Goal: Contribute content: Add original content to the website for others to see

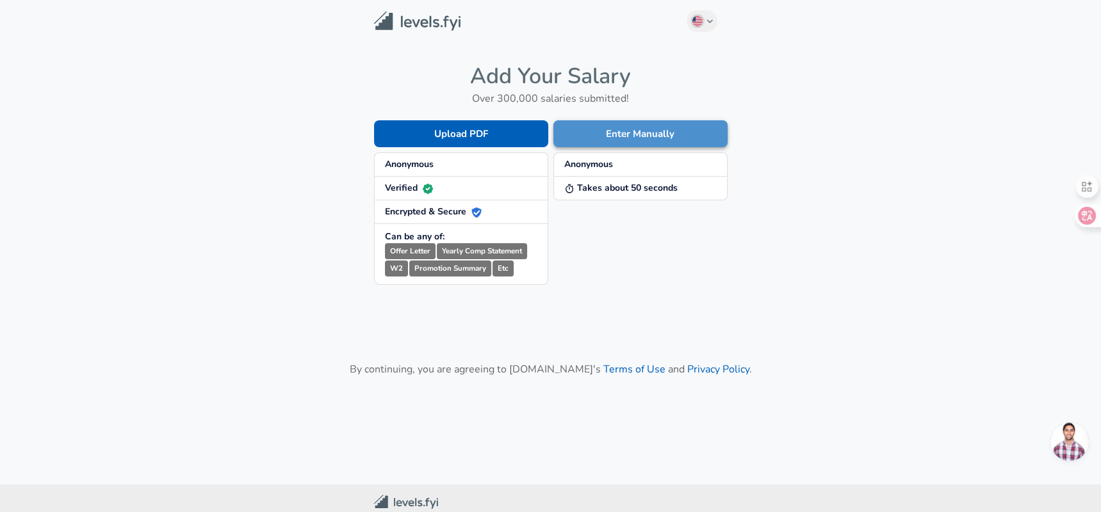
click at [635, 136] on button "Enter Manually" at bounding box center [640, 133] width 174 height 27
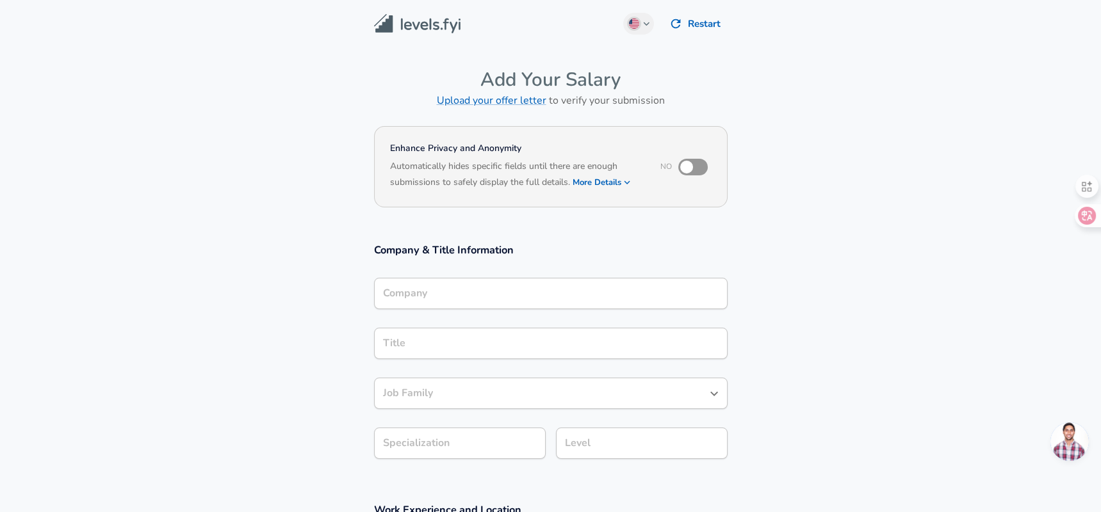
click at [518, 282] on div "Company" at bounding box center [550, 293] width 353 height 31
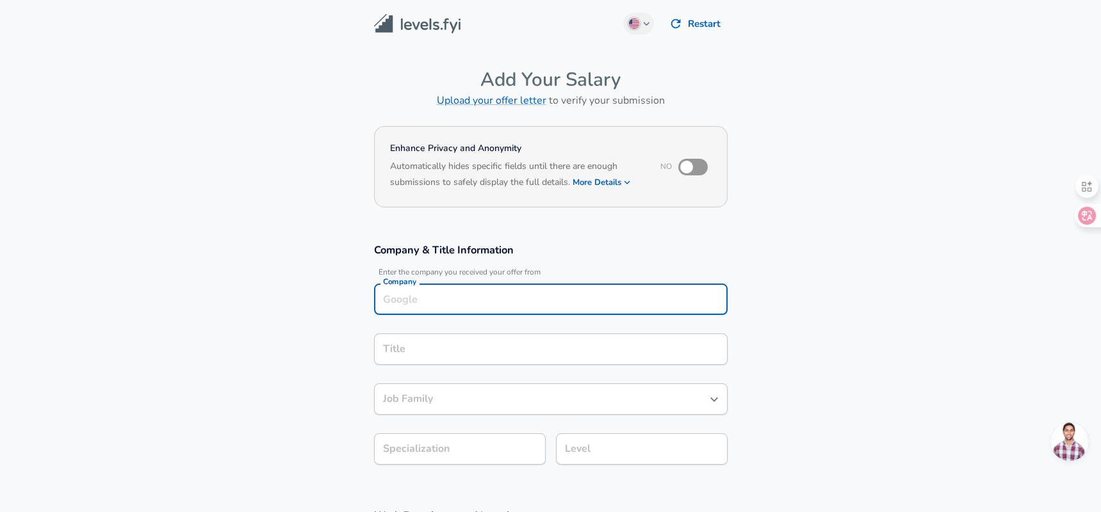
scroll to position [13, 0]
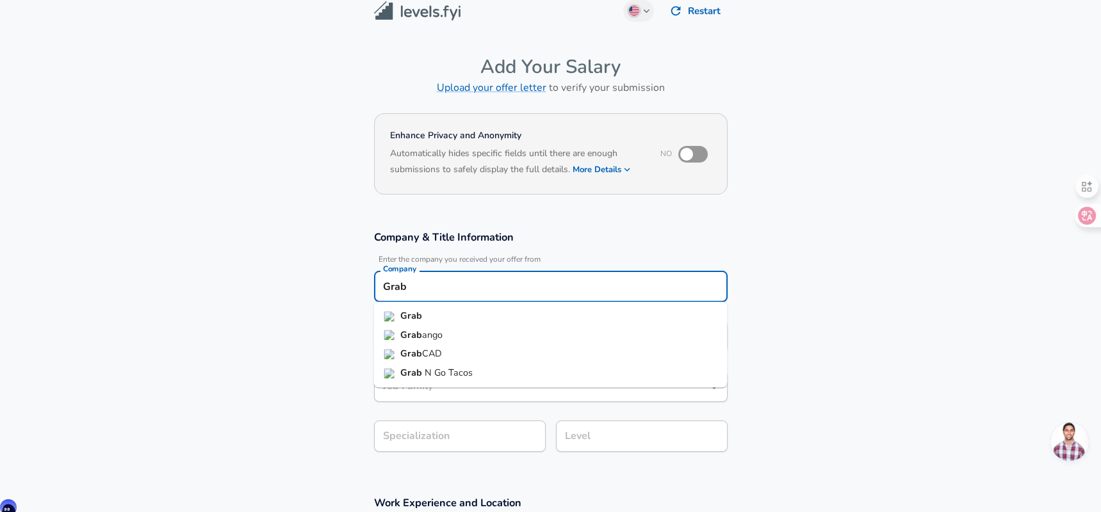
click at [460, 318] on li "Grab" at bounding box center [549, 316] width 353 height 19
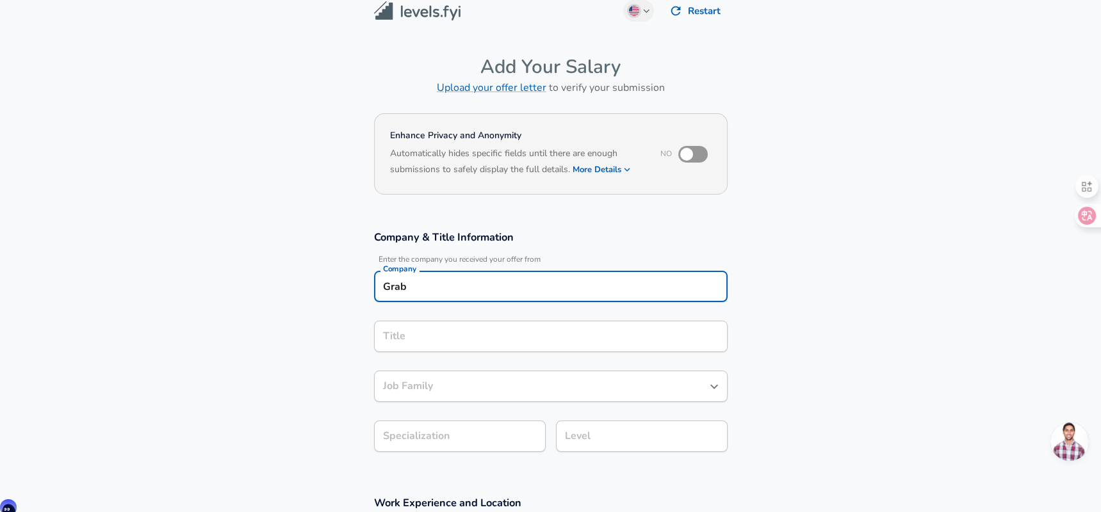
type input "Grab"
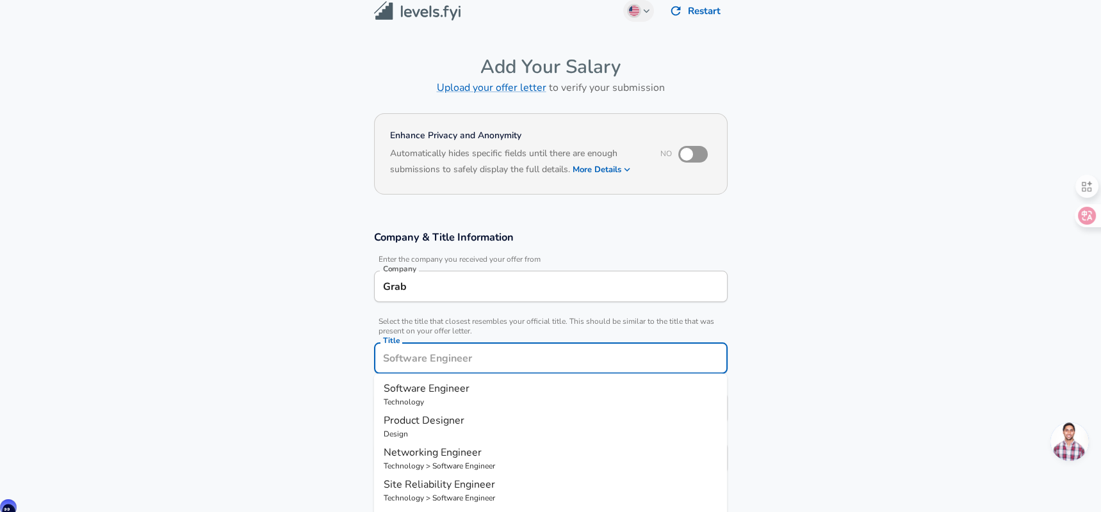
click at [405, 344] on div "Title" at bounding box center [550, 358] width 353 height 31
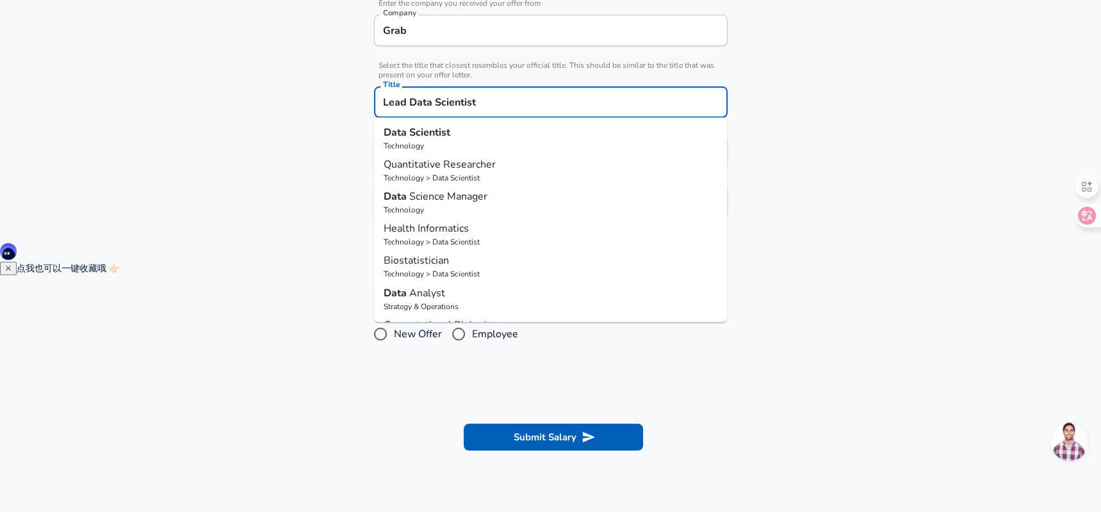
scroll to position [282, 0]
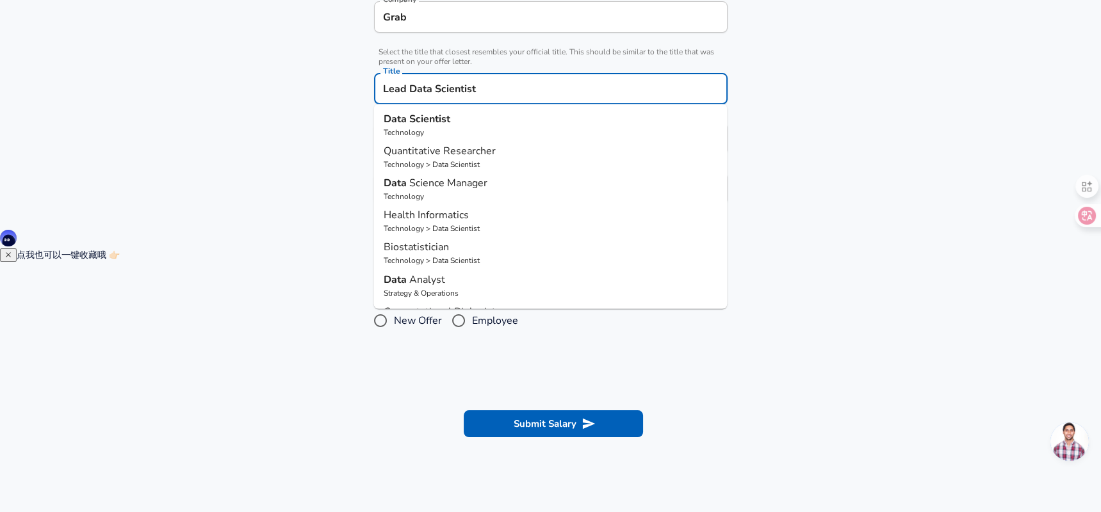
type input "Lead Data Scientist"
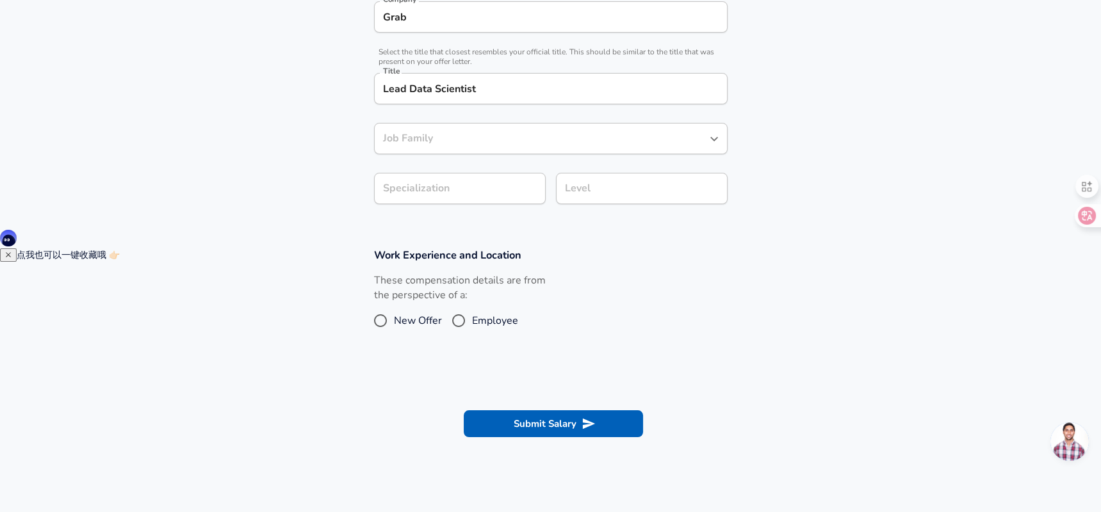
click at [303, 266] on section "Work Experience and Location These compensation details are from the perspectiv…" at bounding box center [550, 297] width 1101 height 128
click at [417, 147] on div "Job Family" at bounding box center [550, 138] width 353 height 31
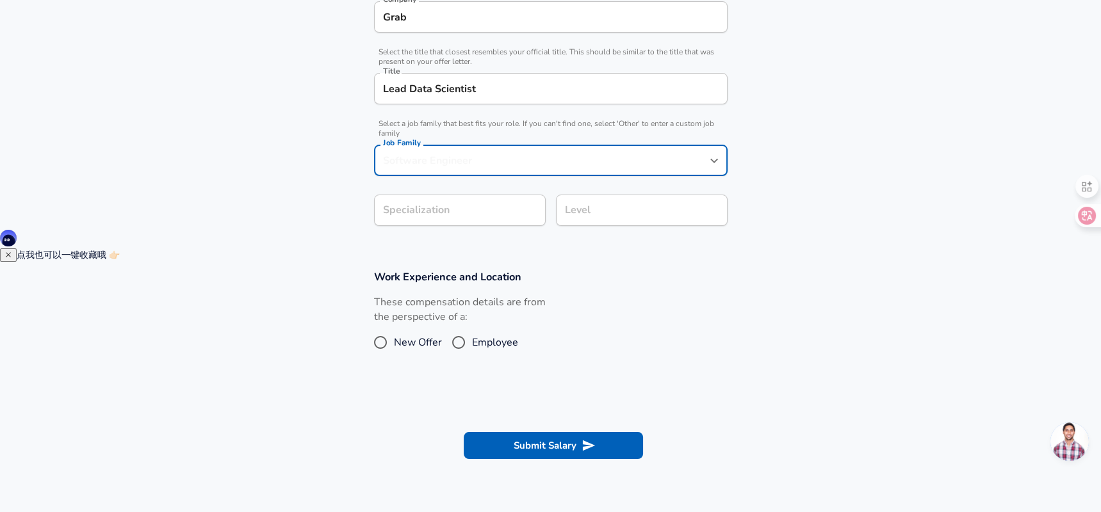
scroll to position [308, 0]
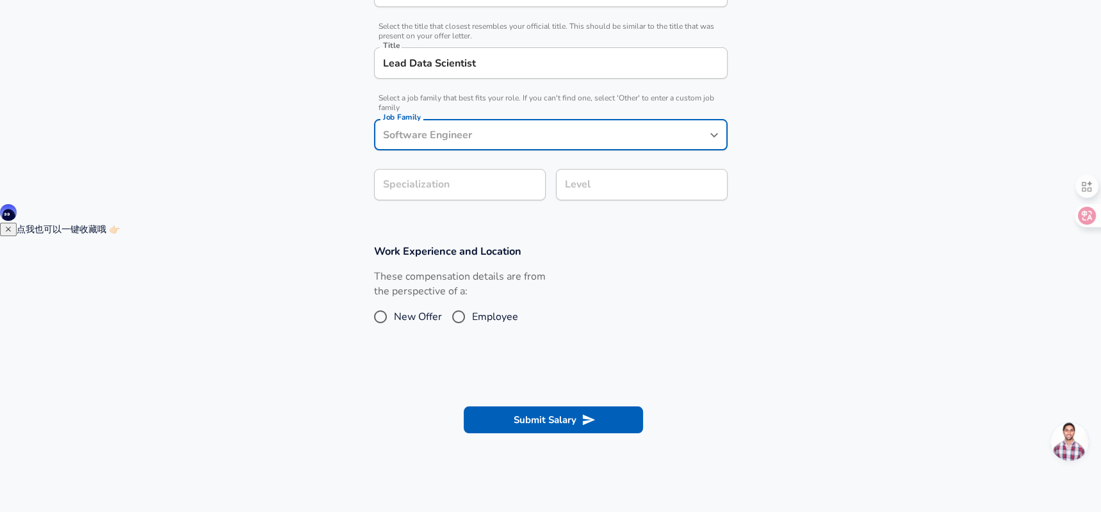
click at [417, 145] on div "Job Family" at bounding box center [550, 134] width 353 height 31
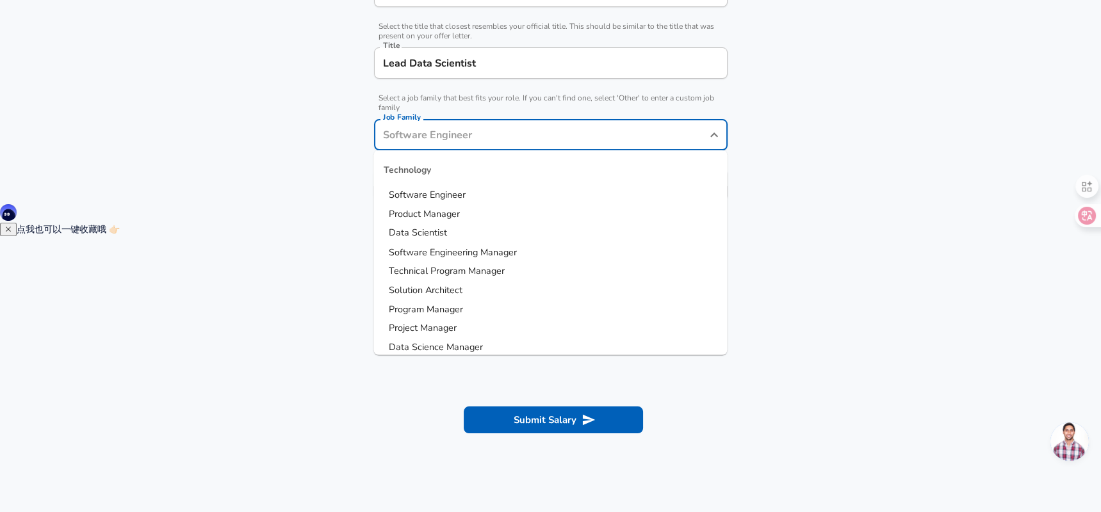
click at [425, 234] on span "Data Scientist" at bounding box center [418, 233] width 58 height 13
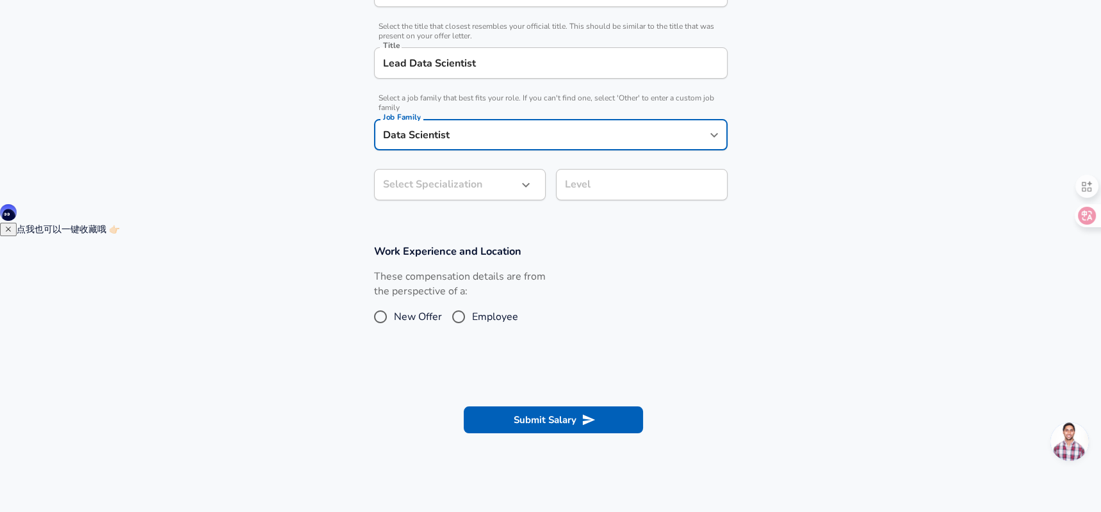
type input "Data Scientist"
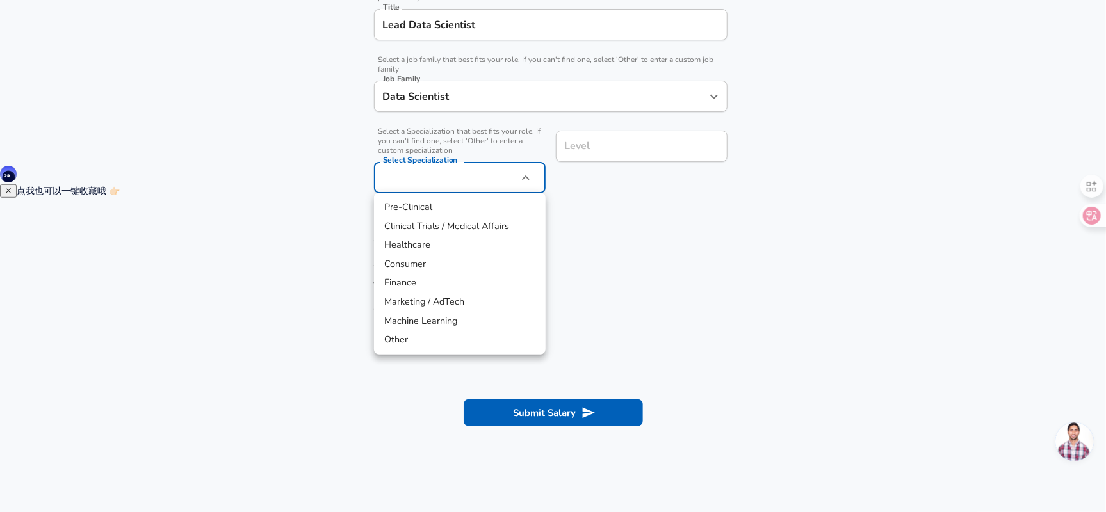
click at [444, 319] on li "Machine Learning" at bounding box center [460, 321] width 172 height 19
type input "Machine Learning"
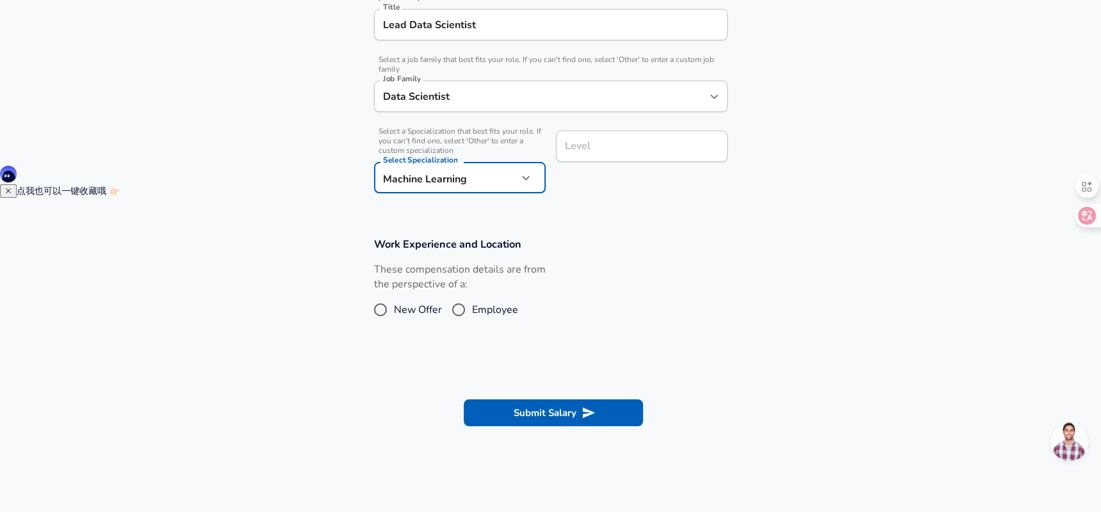
click at [578, 206] on section "Company & Title Information Enter the company you received your offer from Comp…" at bounding box center [550, 52] width 1101 height 341
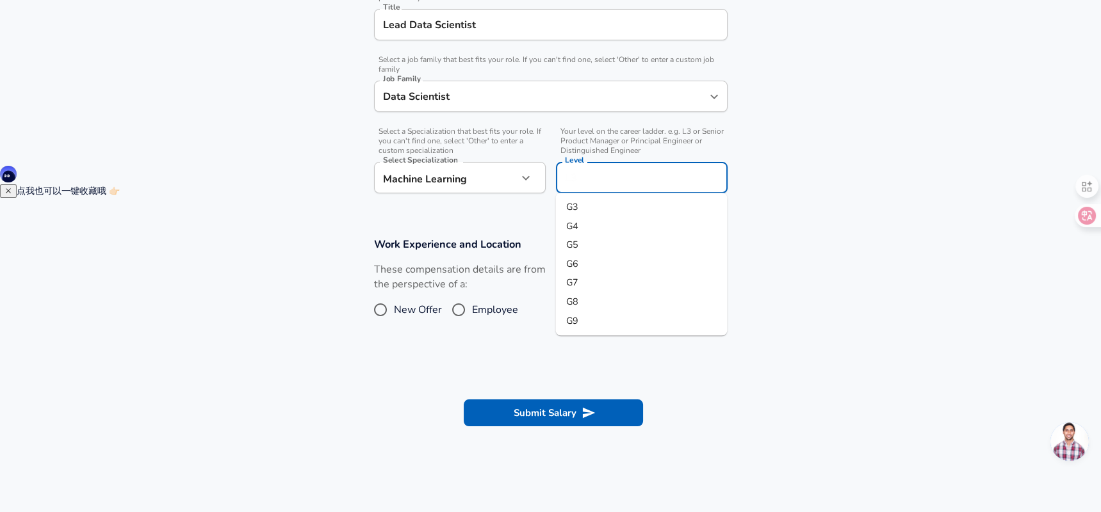
scroll to position [372, 0]
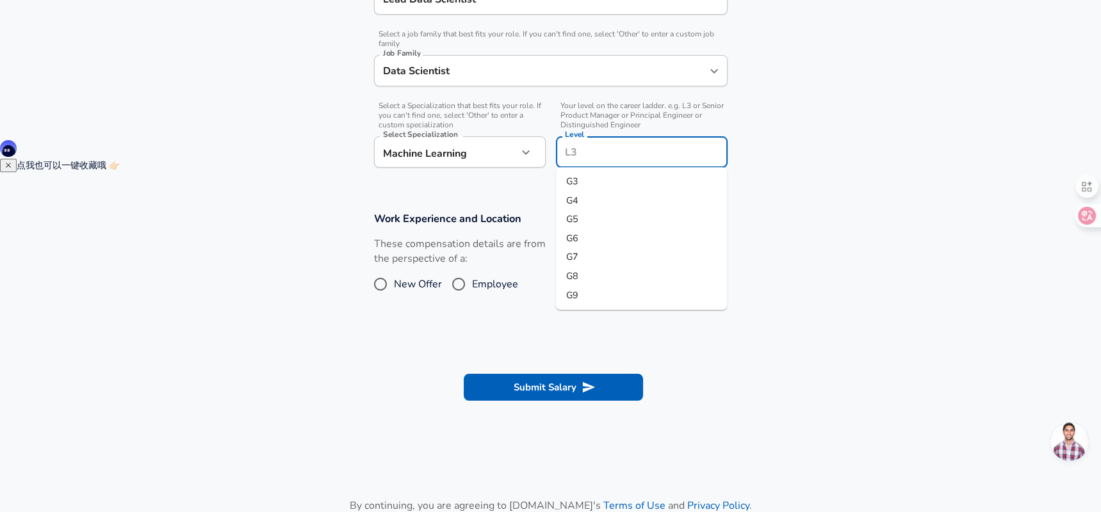
click at [597, 152] on input "Level" at bounding box center [642, 152] width 160 height 20
click at [590, 216] on li "G5" at bounding box center [641, 220] width 172 height 19
type input "G5"
click at [547, 243] on div "These compensation details are from the perspective of a: New Offer Employee" at bounding box center [546, 271] width 364 height 68
click at [456, 279] on input "Employee" at bounding box center [458, 284] width 27 height 20
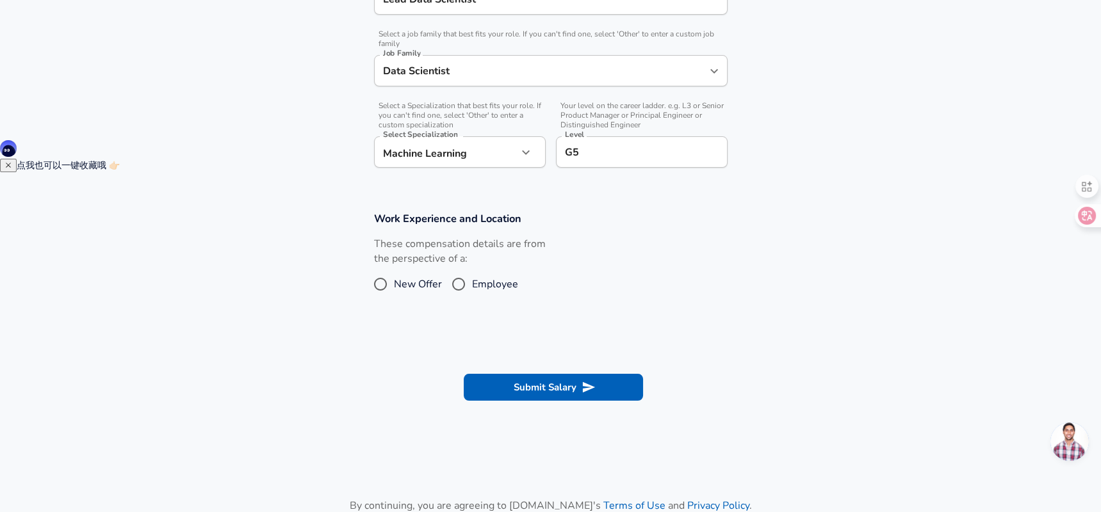
radio input "true"
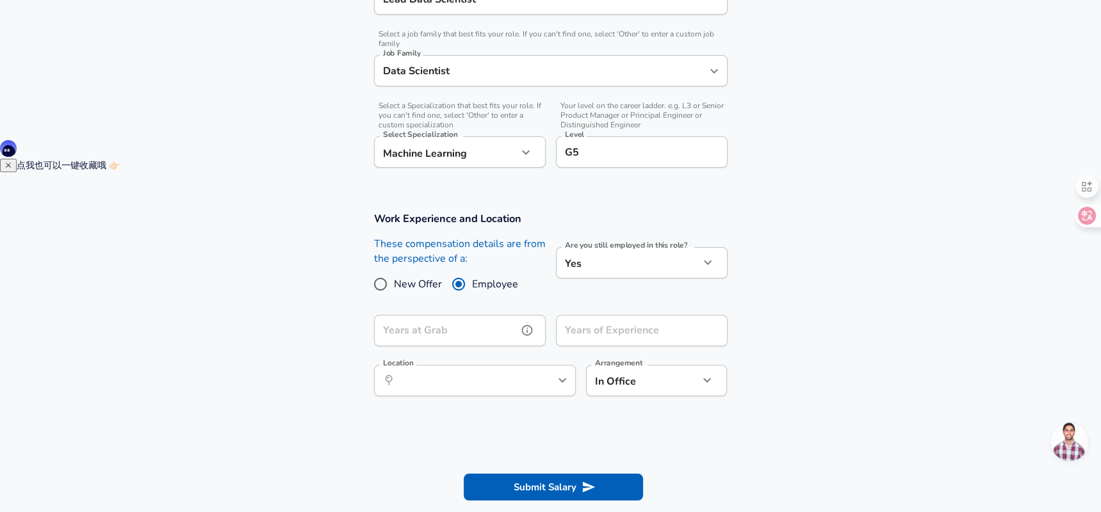
click at [433, 337] on input "Years at Grab" at bounding box center [445, 330] width 143 height 31
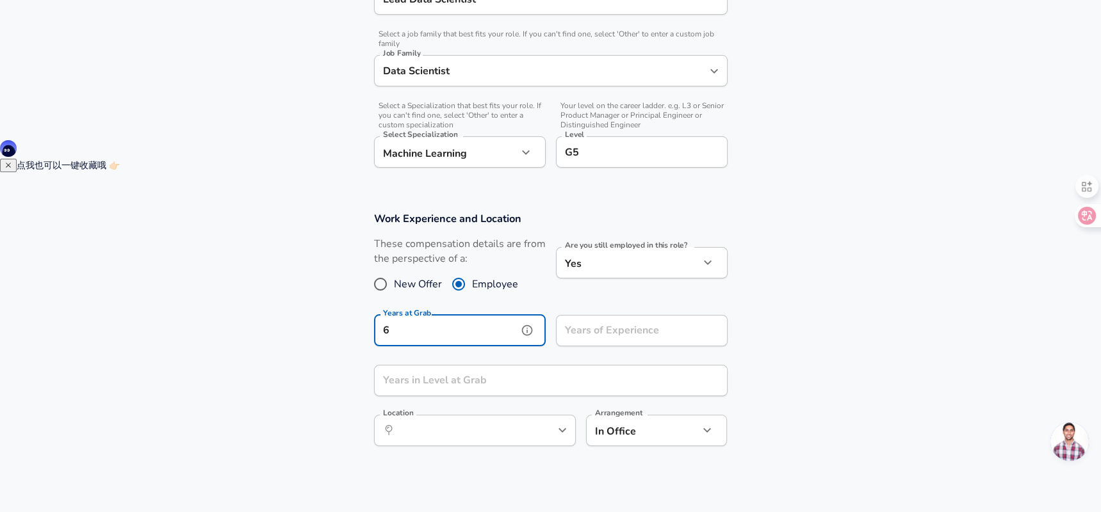
type input "6"
click at [590, 328] on div "Years of Experience Years of Experience" at bounding box center [642, 332] width 172 height 35
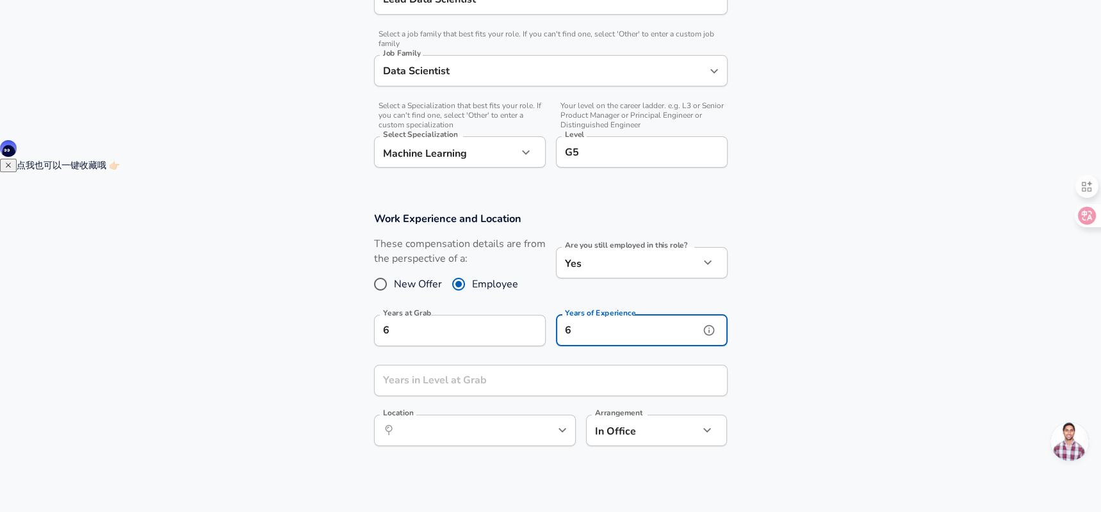
type input "6"
click at [492, 380] on input "Years in Level at Grab" at bounding box center [536, 380] width 325 height 31
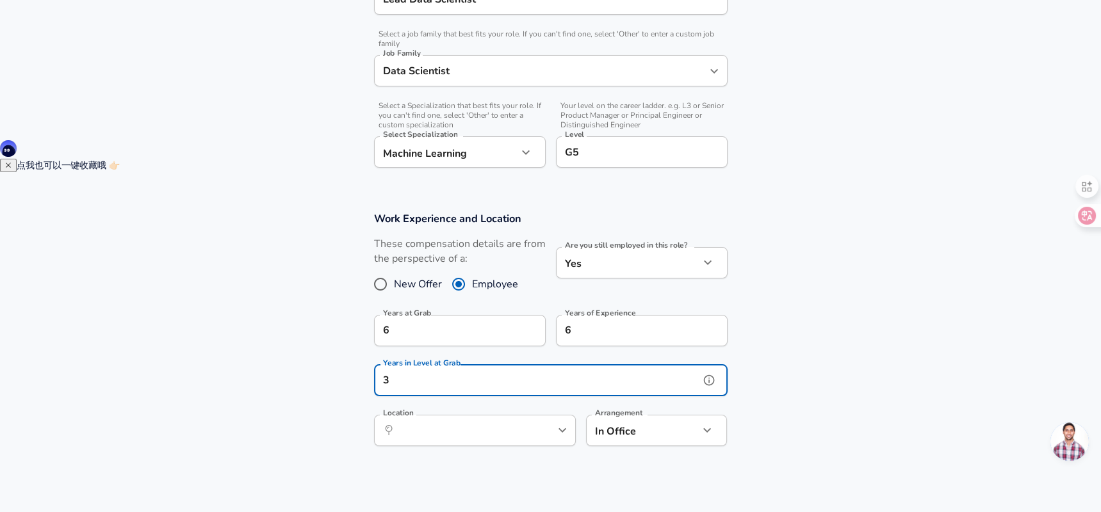
type input "3"
click at [309, 392] on section "Work Experience and Location These compensation details are from the perspectiv…" at bounding box center [550, 336] width 1101 height 278
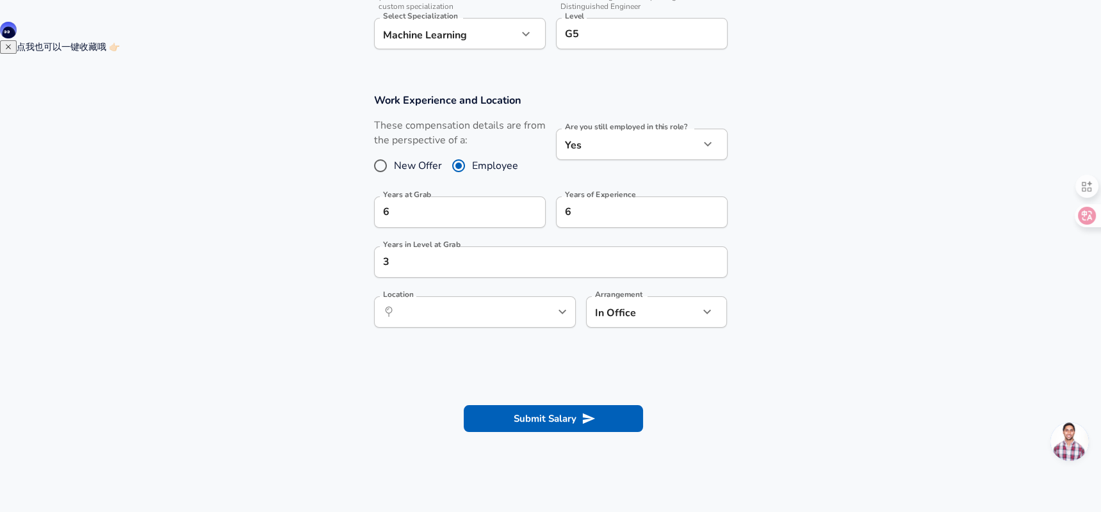
scroll to position [494, 0]
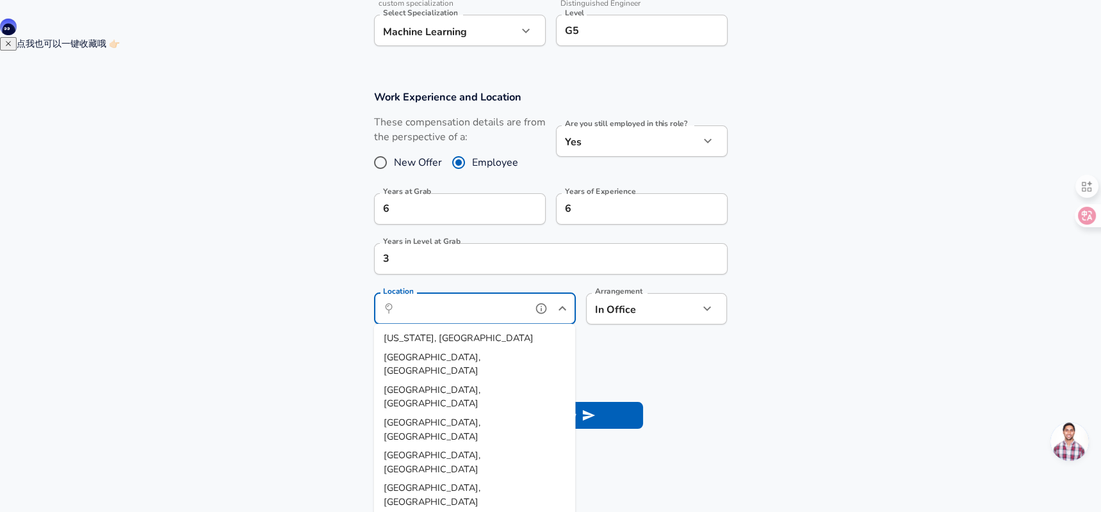
click at [460, 311] on input "Location" at bounding box center [460, 309] width 131 height 20
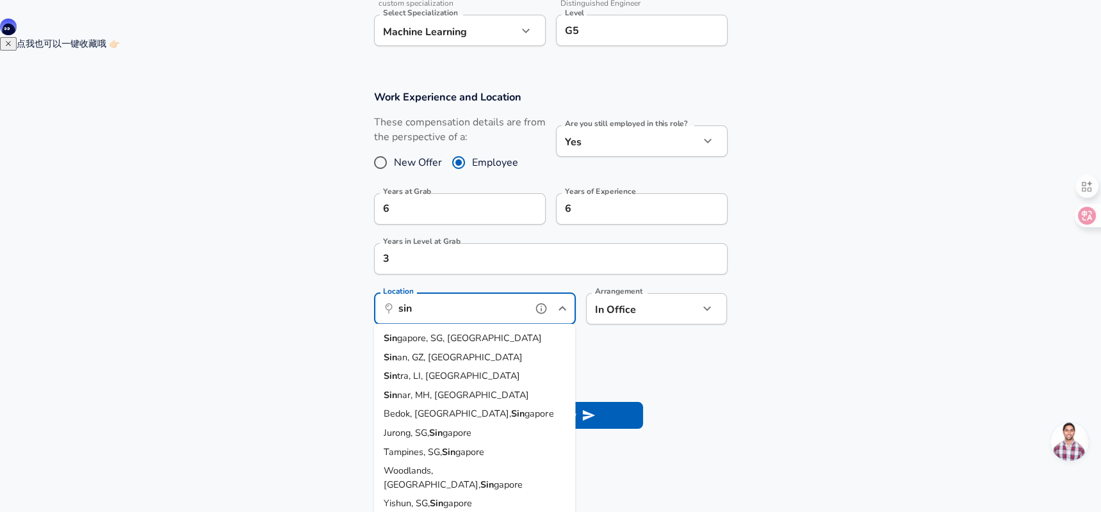
click at [447, 332] on span "gapore, SG, [GEOGRAPHIC_DATA]" at bounding box center [469, 338] width 145 height 13
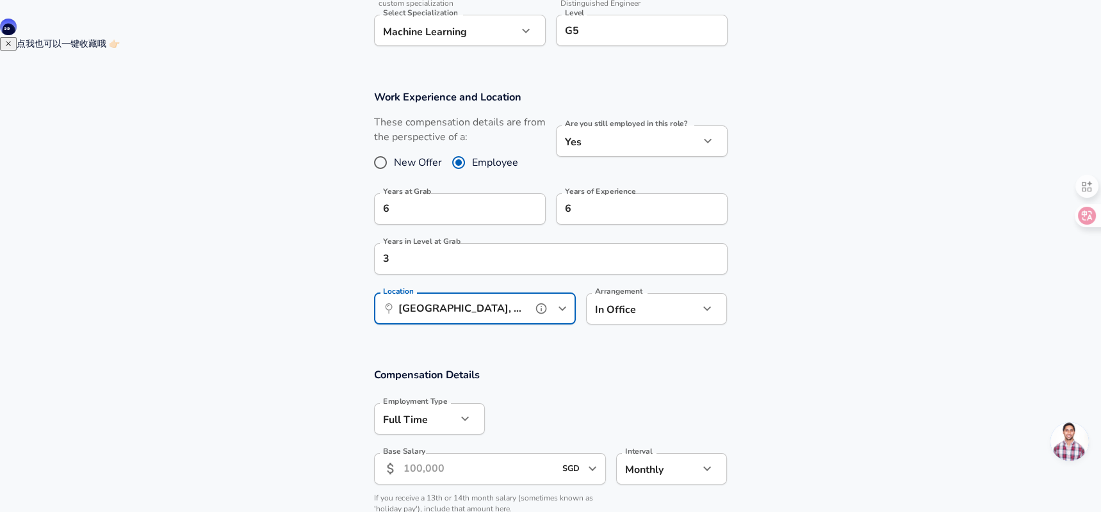
scroll to position [615, 0]
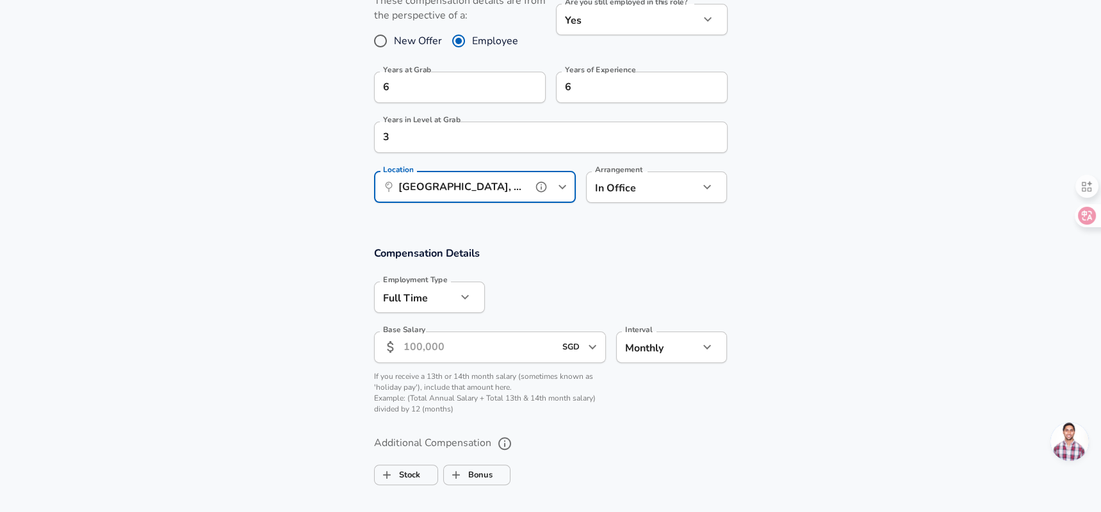
type input "[GEOGRAPHIC_DATA], [GEOGRAPHIC_DATA], [GEOGRAPHIC_DATA]"
click at [474, 349] on input "Base Salary" at bounding box center [479, 347] width 152 height 31
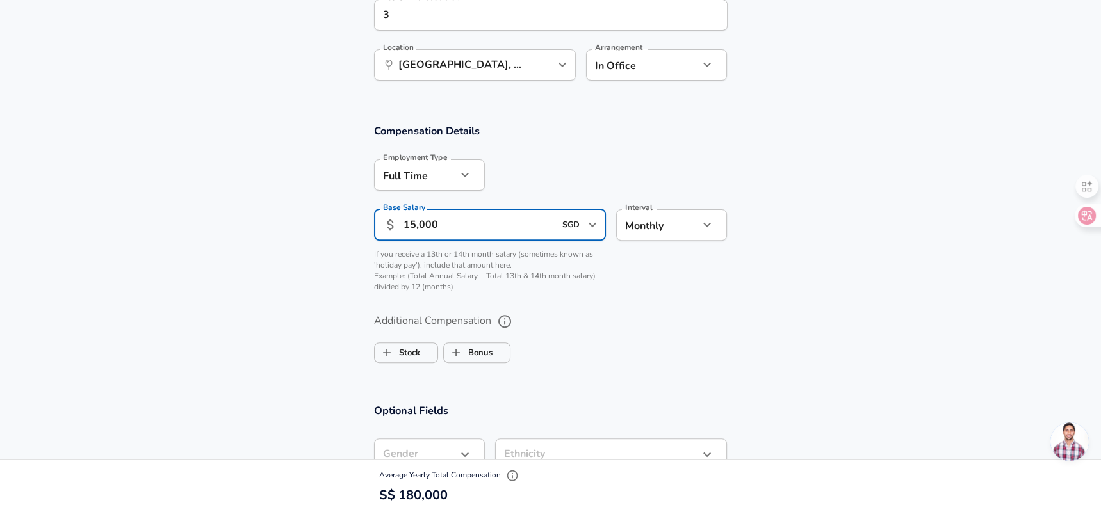
scroll to position [859, 0]
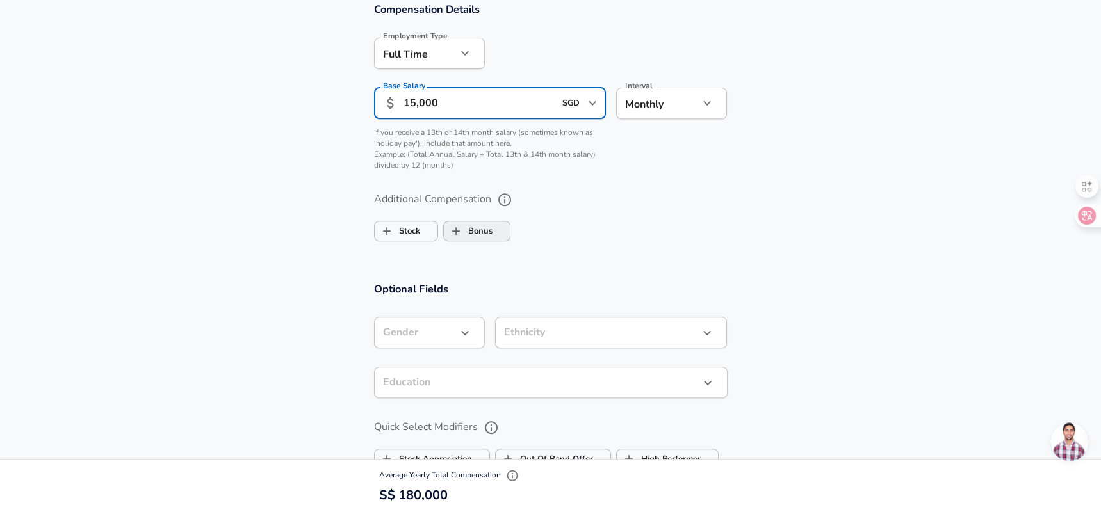
type input "15,000"
click at [467, 234] on label "Bonus" at bounding box center [468, 231] width 49 height 24
checkbox input "true"
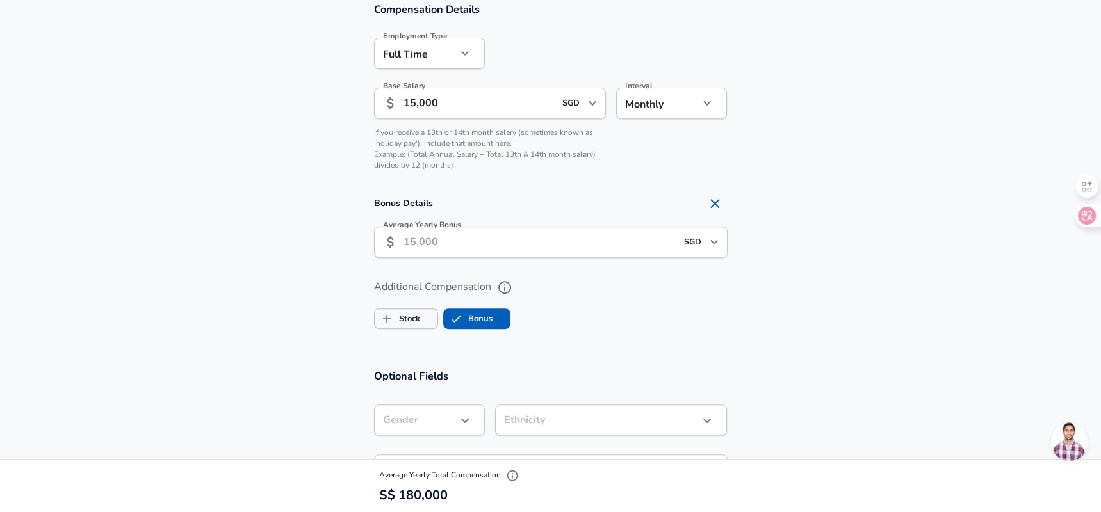
click at [467, 239] on input "Average Yearly Bonus" at bounding box center [539, 242] width 273 height 31
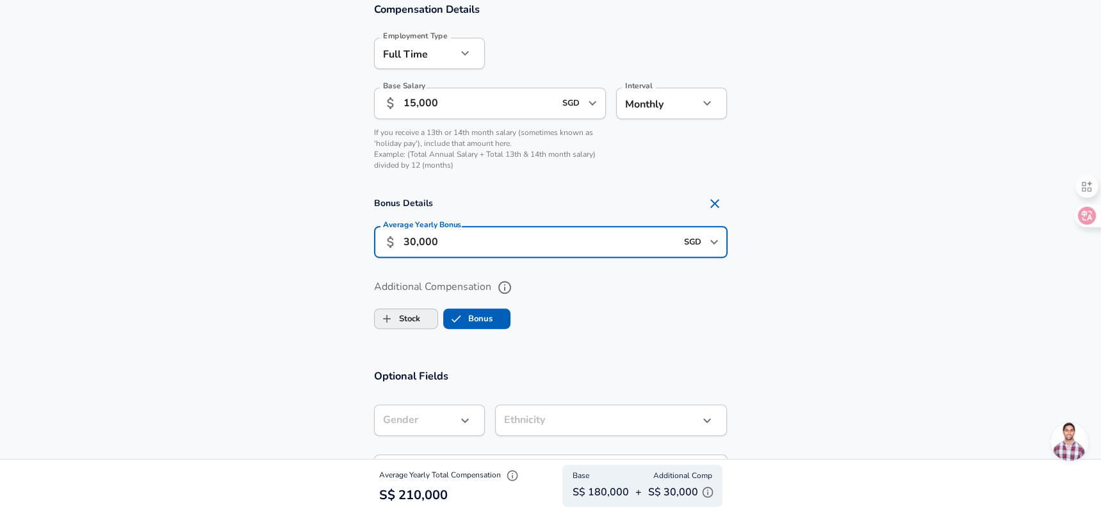
type input "30,000"
click at [392, 324] on input "Stock" at bounding box center [387, 319] width 24 height 24
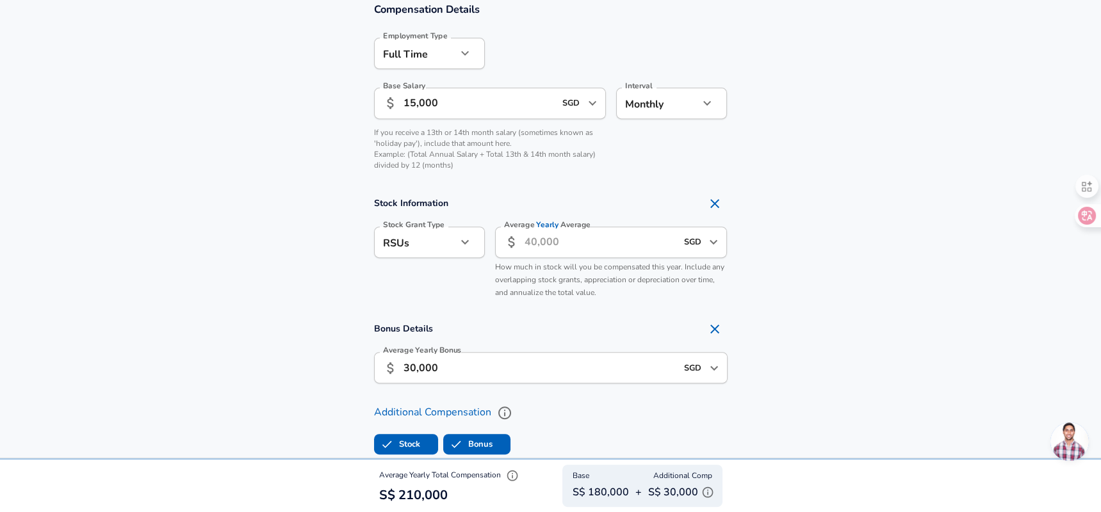
checkbox input "true"
click at [559, 241] on input "Average Yearly Average" at bounding box center [600, 242] width 152 height 31
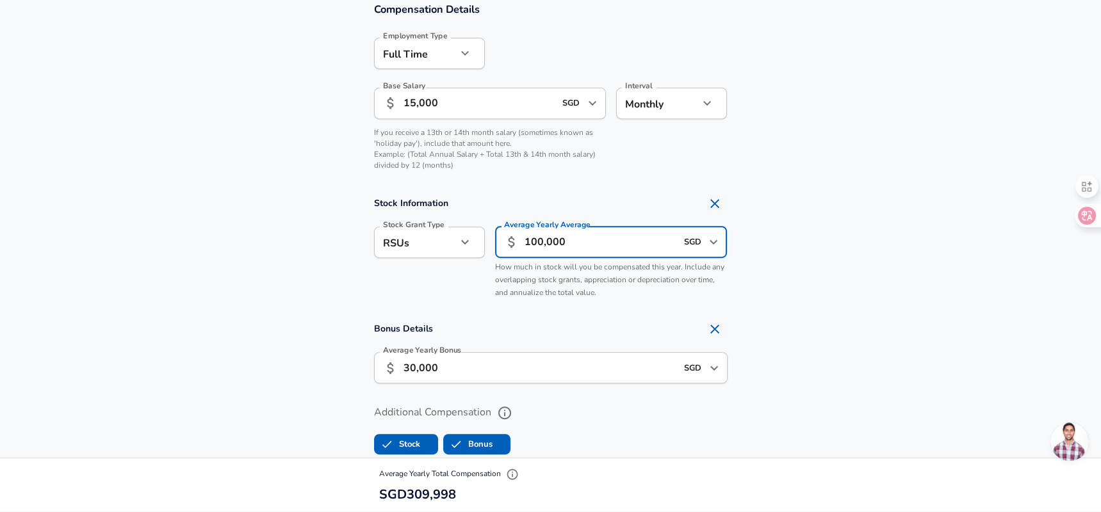
type input "100,000"
click at [234, 309] on section "Compensation Details Employment Type [DEMOGRAPHIC_DATA] full_time Employment Ty…" at bounding box center [550, 234] width 1101 height 493
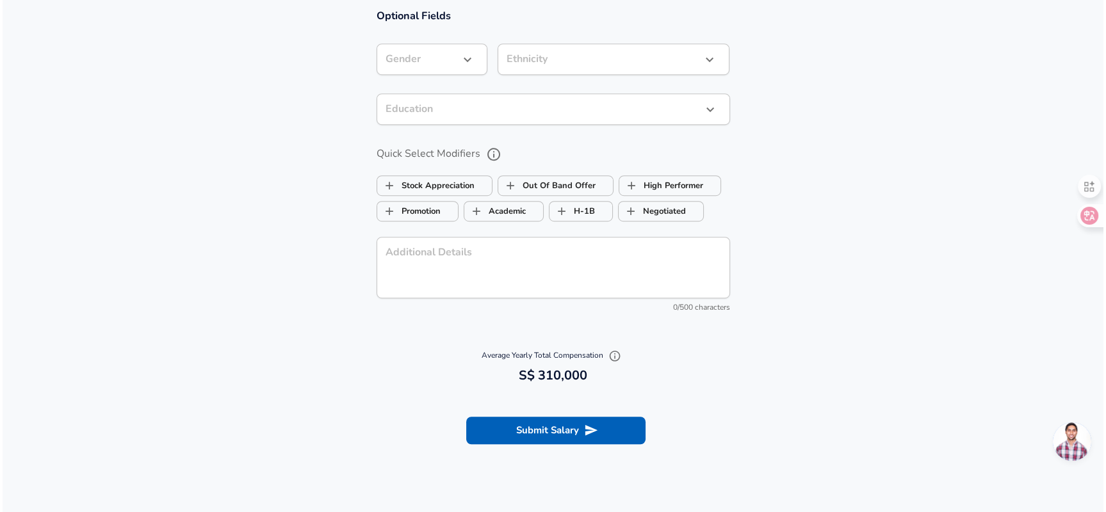
scroll to position [1347, 0]
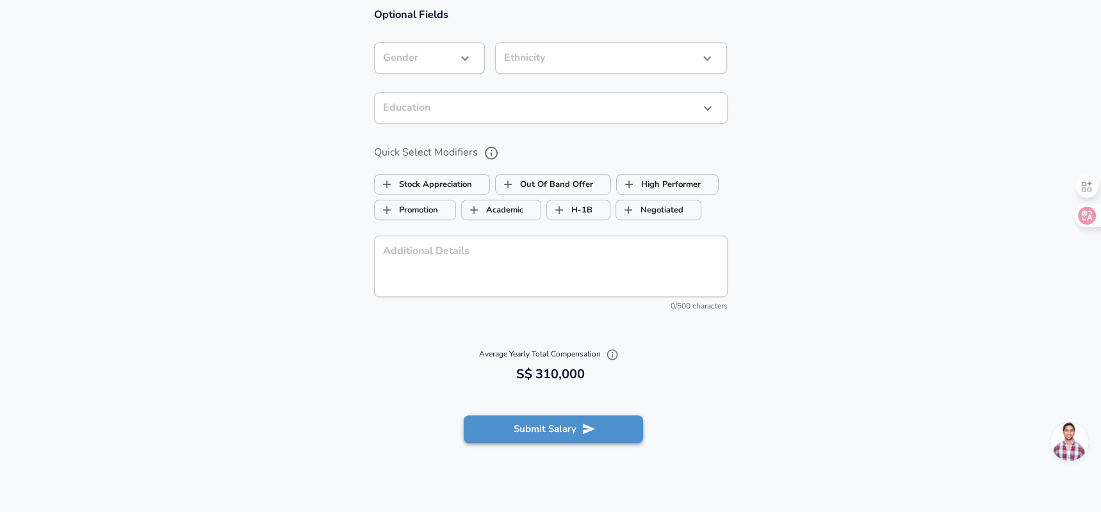
click at [522, 428] on button "Submit Salary" at bounding box center [553, 429] width 179 height 27
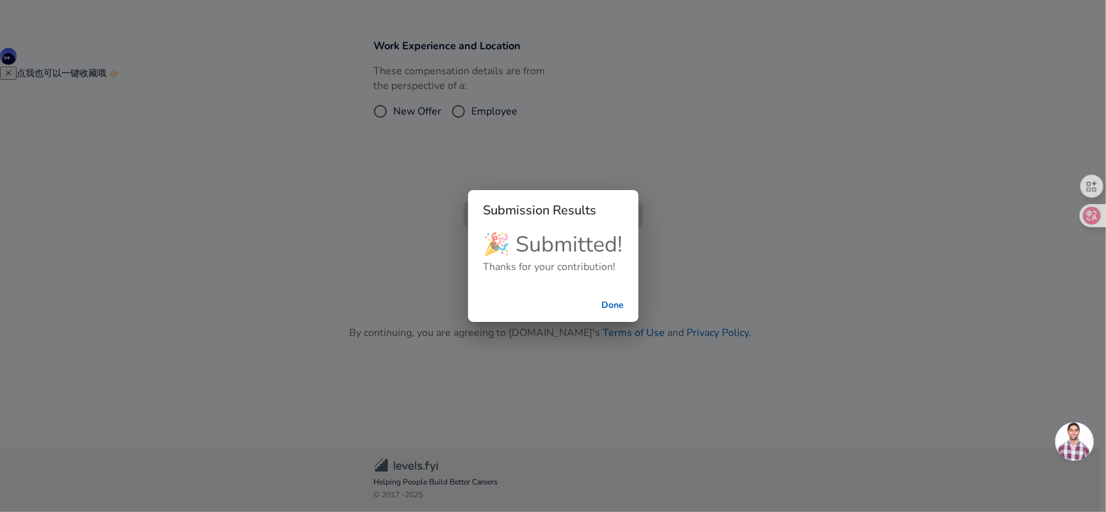
scroll to position [249, 0]
